Goal: Use online tool/utility: Utilize a website feature to perform a specific function

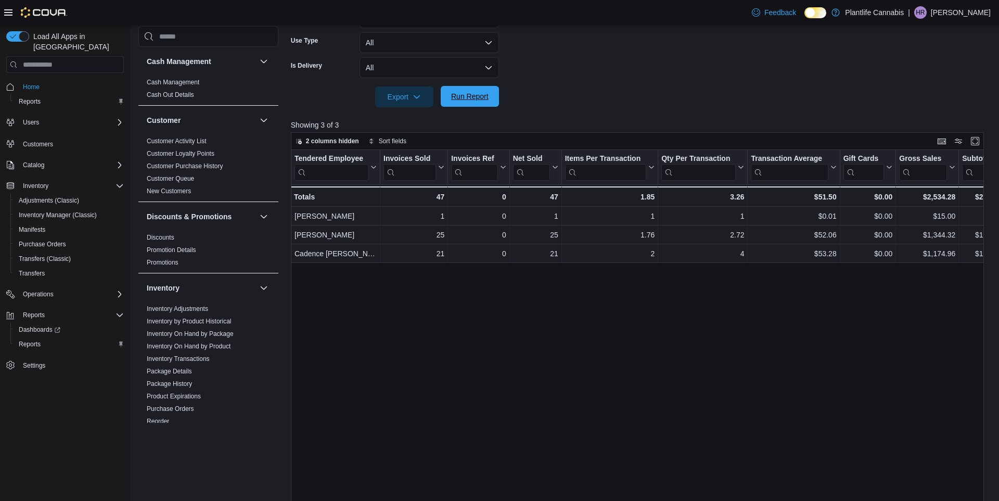
scroll to position [302, 0]
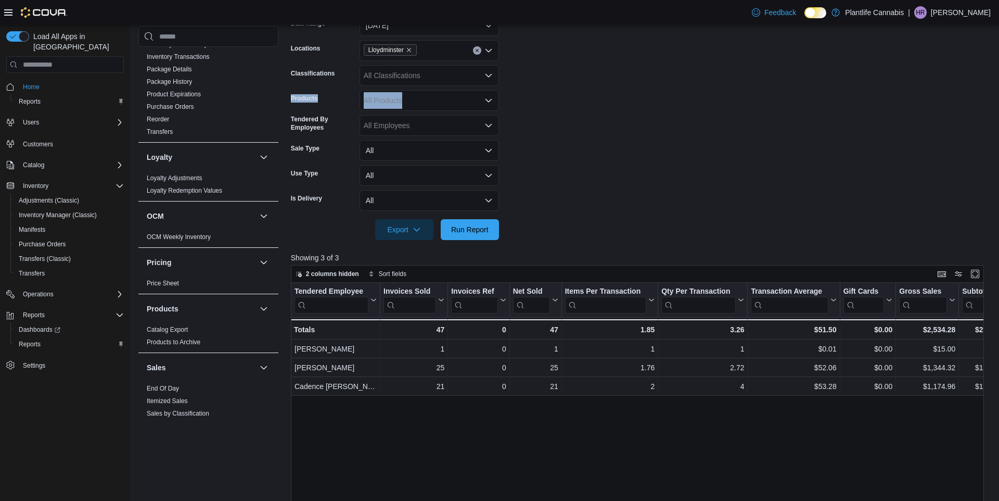
click at [484, 77] on form "Date Range [DATE] Locations Lloydminster Classifications All Classifications Pr…" at bounding box center [641, 121] width 700 height 237
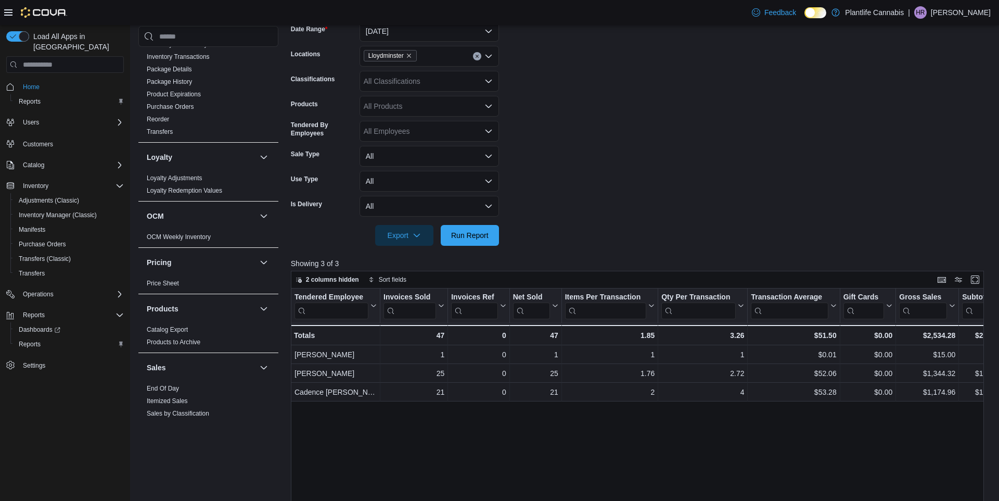
click at [402, 87] on div "All Classifications" at bounding box center [429, 81] width 139 height 21
type input "***"
click at [444, 99] on div "Accessory Group" at bounding box center [429, 99] width 127 height 10
drag, startPoint x: 663, startPoint y: 220, endPoint x: 411, endPoint y: 226, distance: 253.0
click at [659, 219] on div at bounding box center [641, 220] width 700 height 8
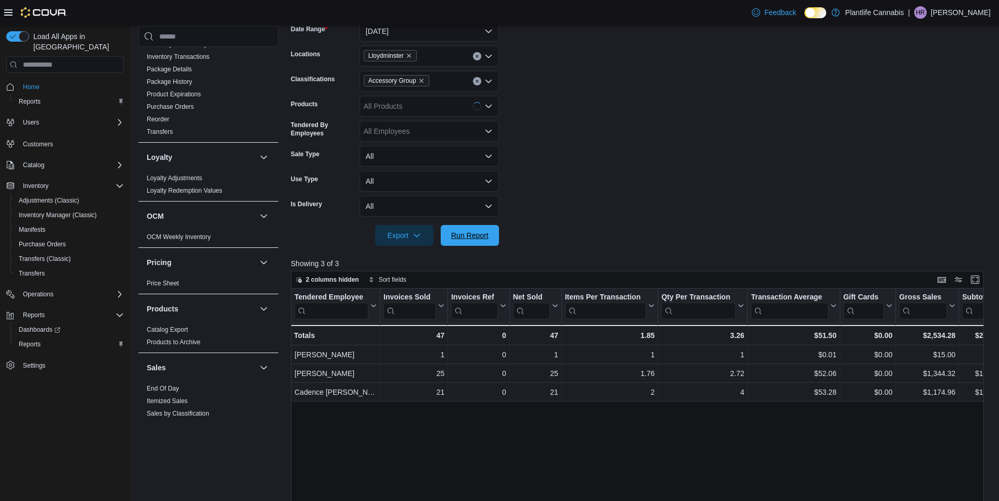
drag, startPoint x: 497, startPoint y: 241, endPoint x: 704, endPoint y: 185, distance: 214.6
click at [496, 240] on button "Run Report" at bounding box center [470, 235] width 58 height 21
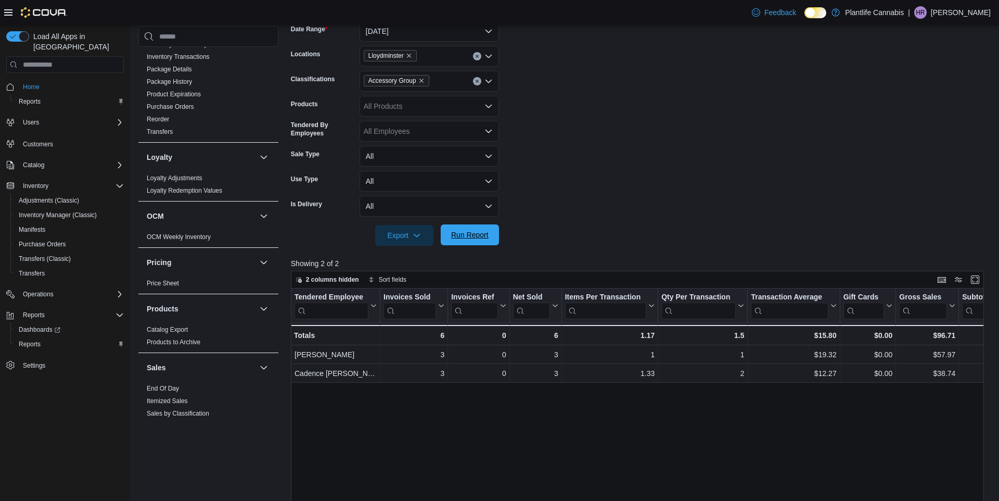
click at [453, 233] on span "Run Report" at bounding box center [469, 234] width 37 height 10
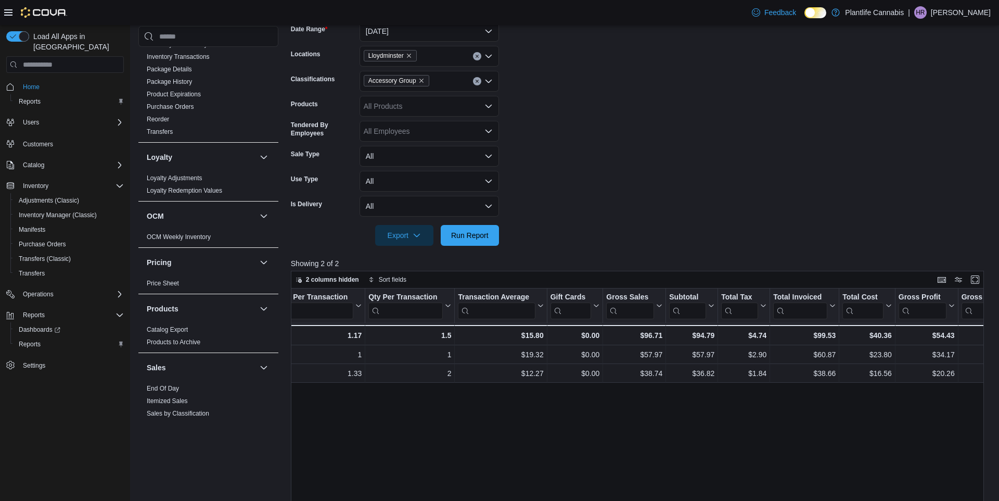
scroll to position [0, 295]
click at [425, 82] on icon "Remove Accessory Group from selection in this group" at bounding box center [421, 81] width 6 height 6
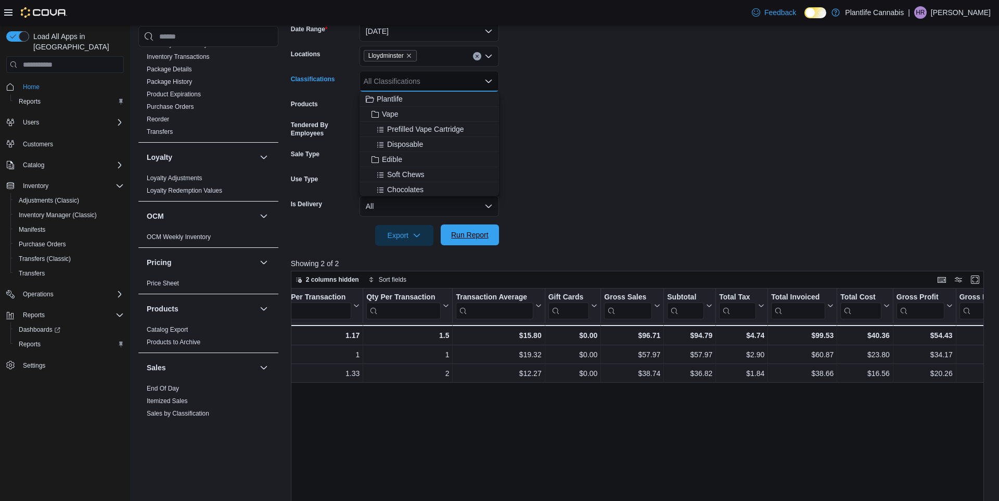
click at [486, 226] on span "Run Report" at bounding box center [470, 234] width 46 height 21
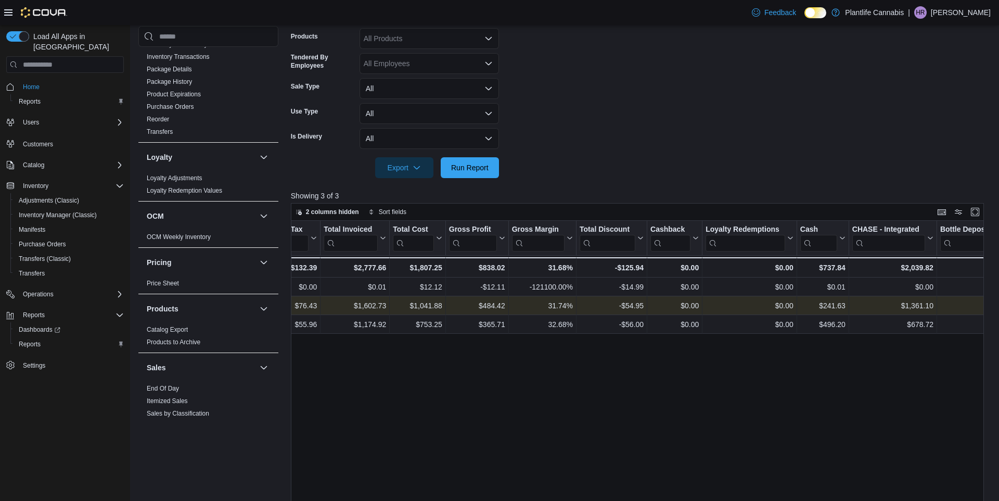
scroll to position [242, 0]
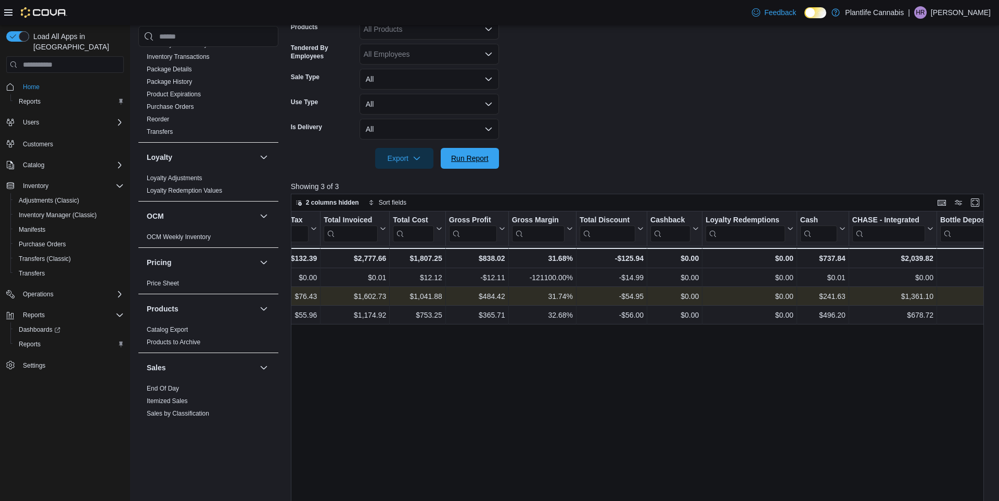
drag, startPoint x: 489, startPoint y: 165, endPoint x: 486, endPoint y: 170, distance: 5.6
click at [489, 165] on span "Run Report" at bounding box center [470, 158] width 46 height 21
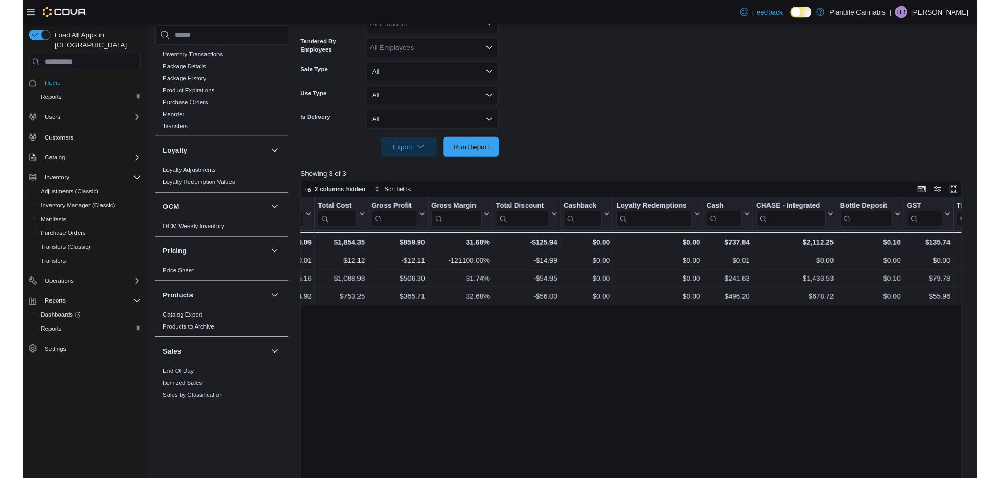
scroll to position [0, 826]
